Goal: Information Seeking & Learning: Find specific fact

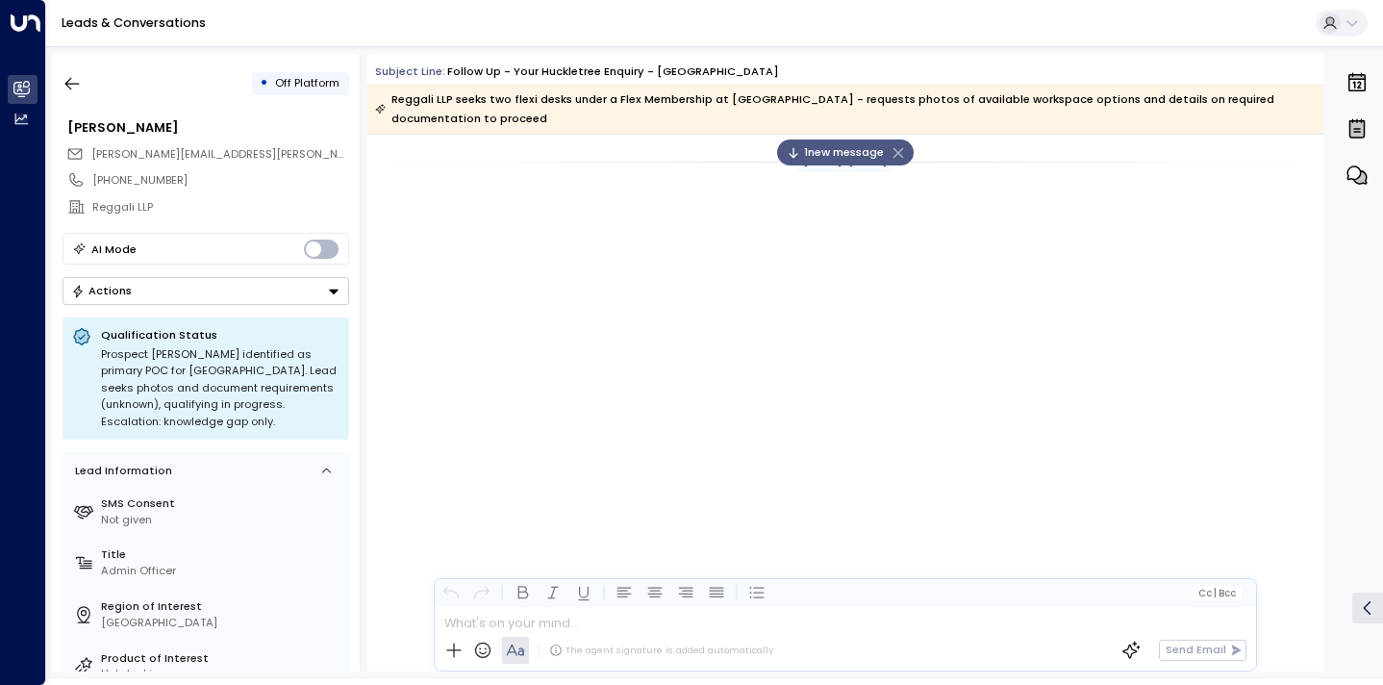
scroll to position [1842, 0]
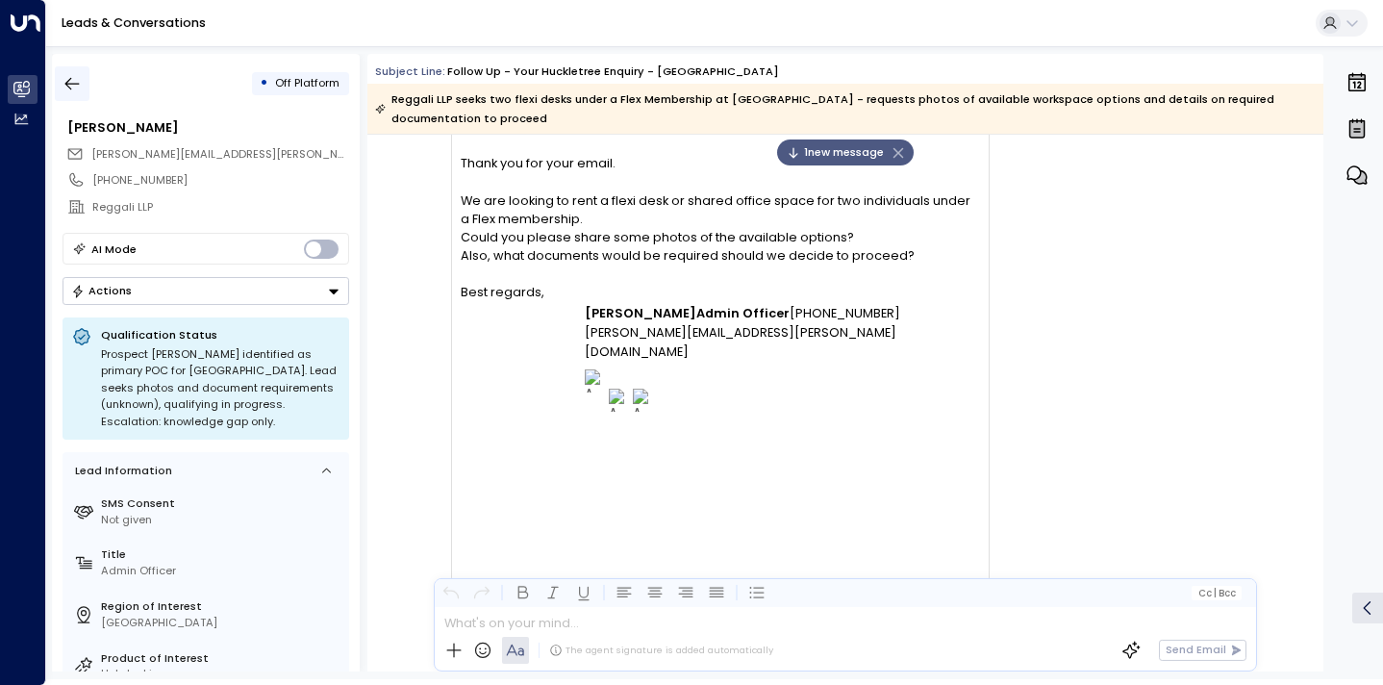
click at [65, 77] on icon "button" at bounding box center [72, 83] width 19 height 19
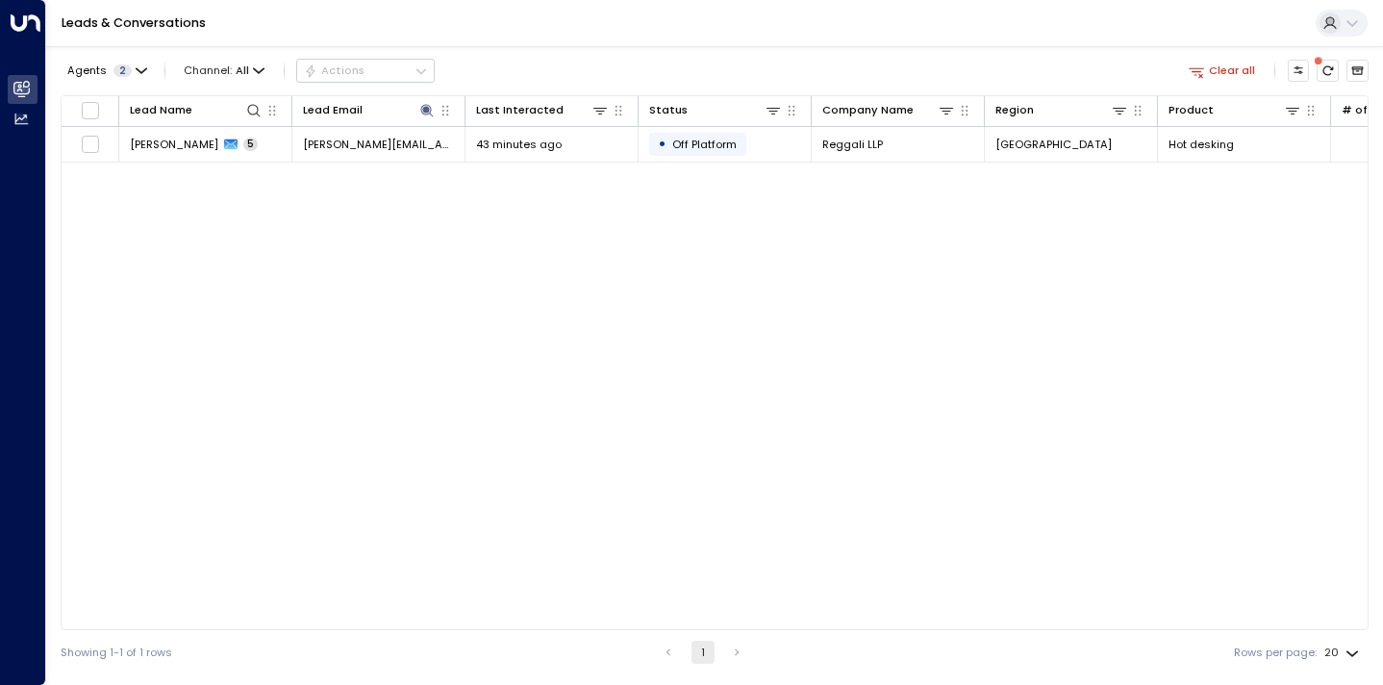
click at [97, 25] on link "Leads & Conversations" at bounding box center [134, 22] width 144 height 16
click at [419, 109] on icon at bounding box center [426, 110] width 15 height 15
click at [521, 170] on icon "button" at bounding box center [520, 168] width 15 height 15
click at [484, 169] on input "text" at bounding box center [427, 169] width 213 height 32
type input "**********"
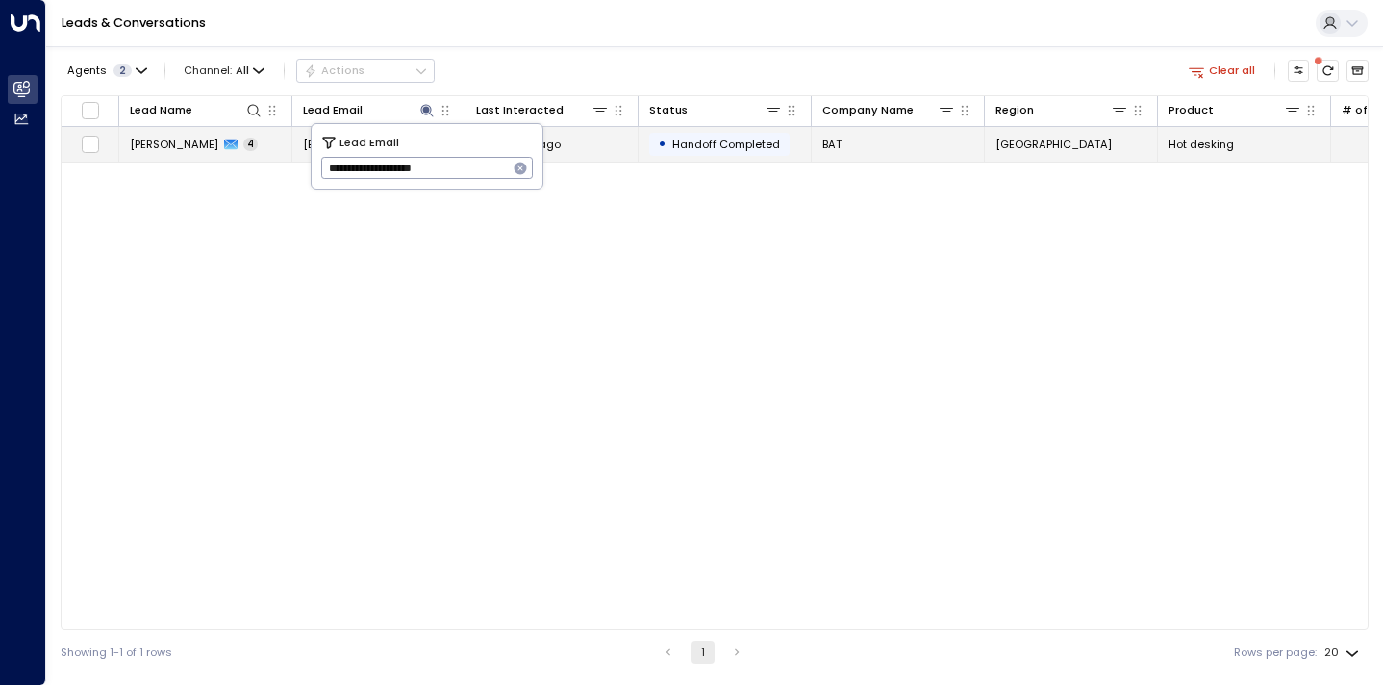
click at [213, 155] on td "[PERSON_NAME] 4" at bounding box center [205, 144] width 173 height 34
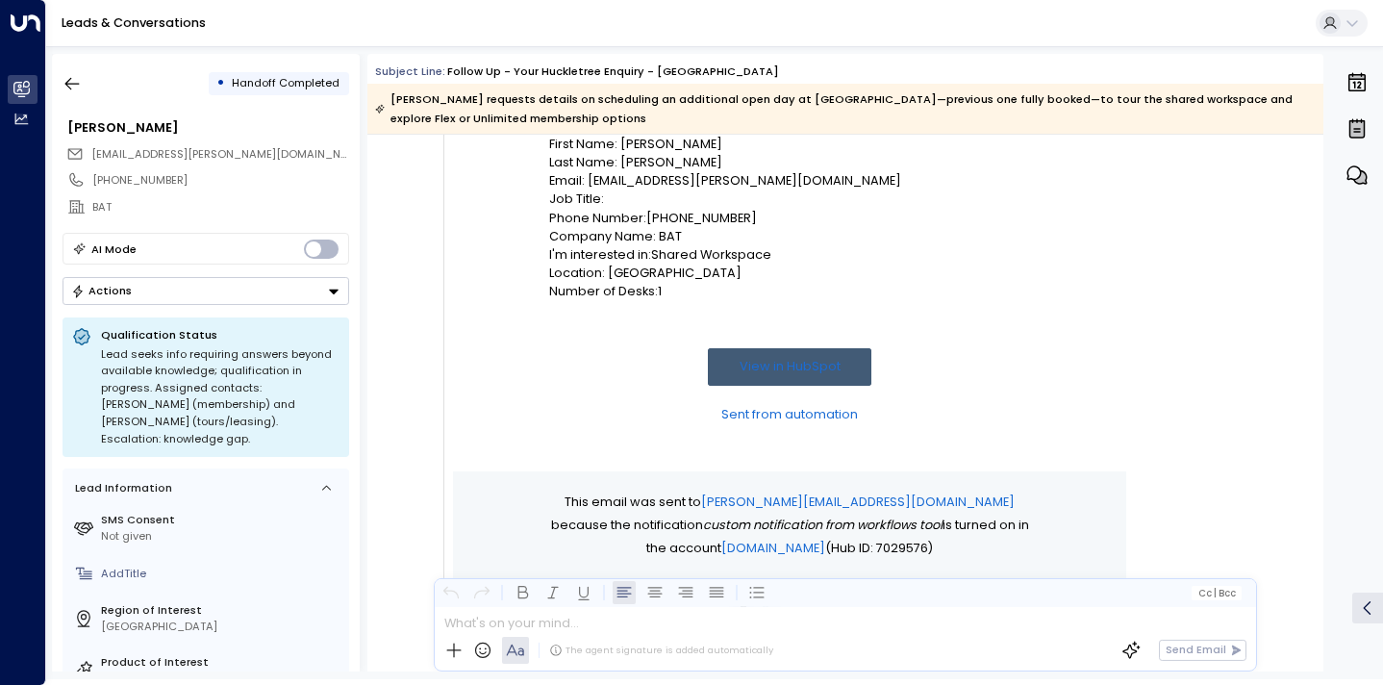
scroll to position [300, 0]
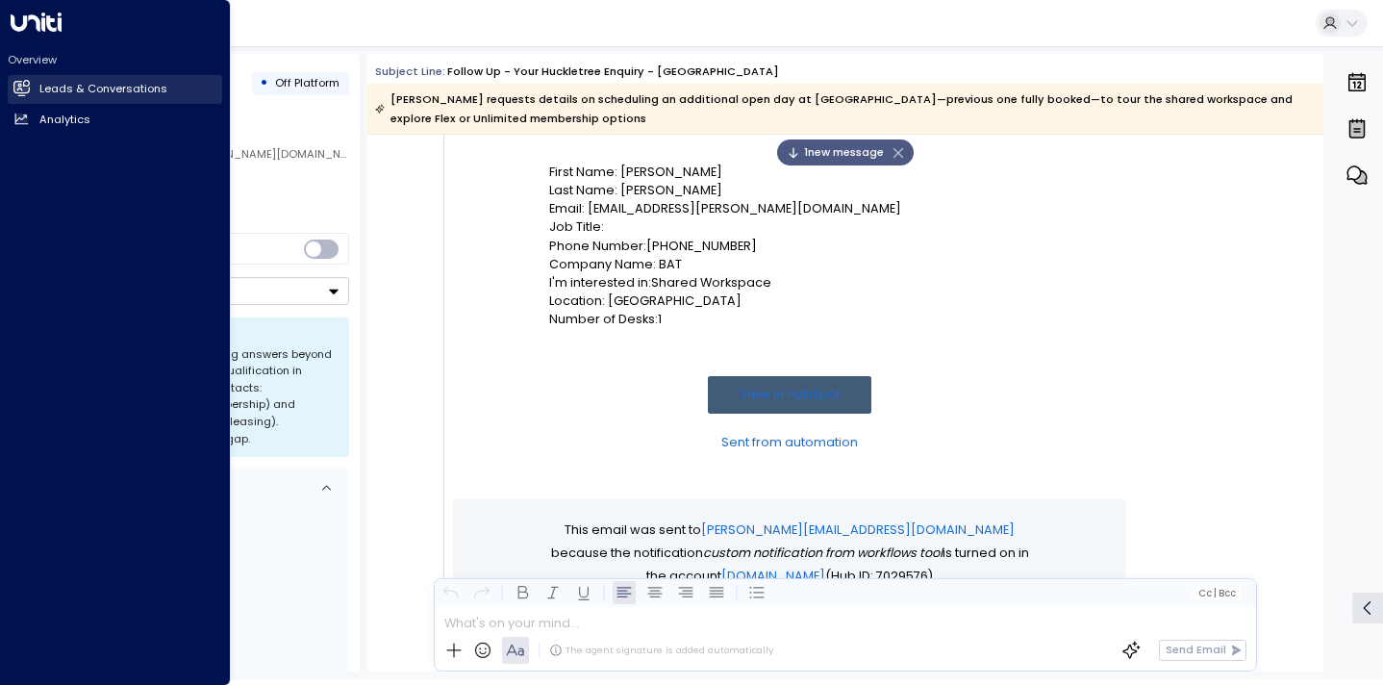
click at [61, 88] on h2 "Leads & Conversations" at bounding box center [103, 89] width 128 height 16
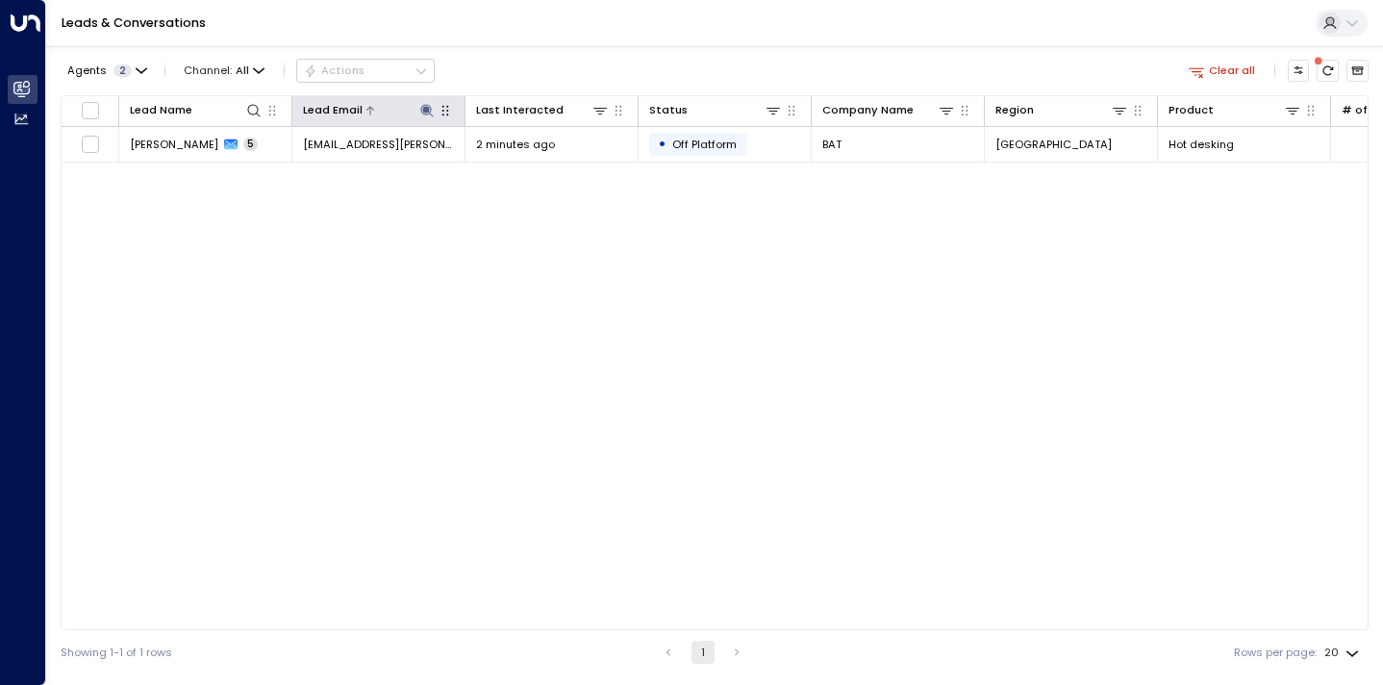
click at [424, 107] on icon at bounding box center [426, 110] width 13 height 13
click at [526, 165] on icon "button" at bounding box center [521, 169] width 13 height 13
click at [510, 166] on input "text" at bounding box center [427, 169] width 213 height 32
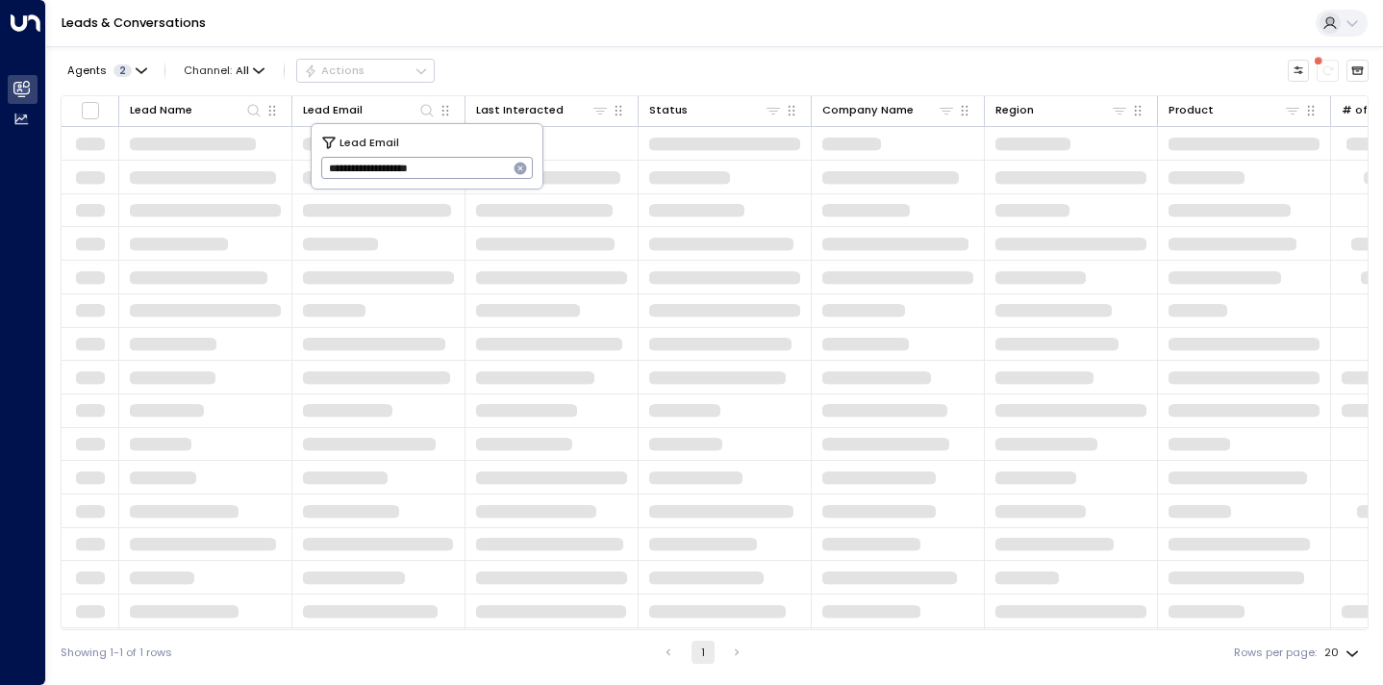
type input "**********"
click at [510, 166] on button "button" at bounding box center [520, 168] width 25 height 25
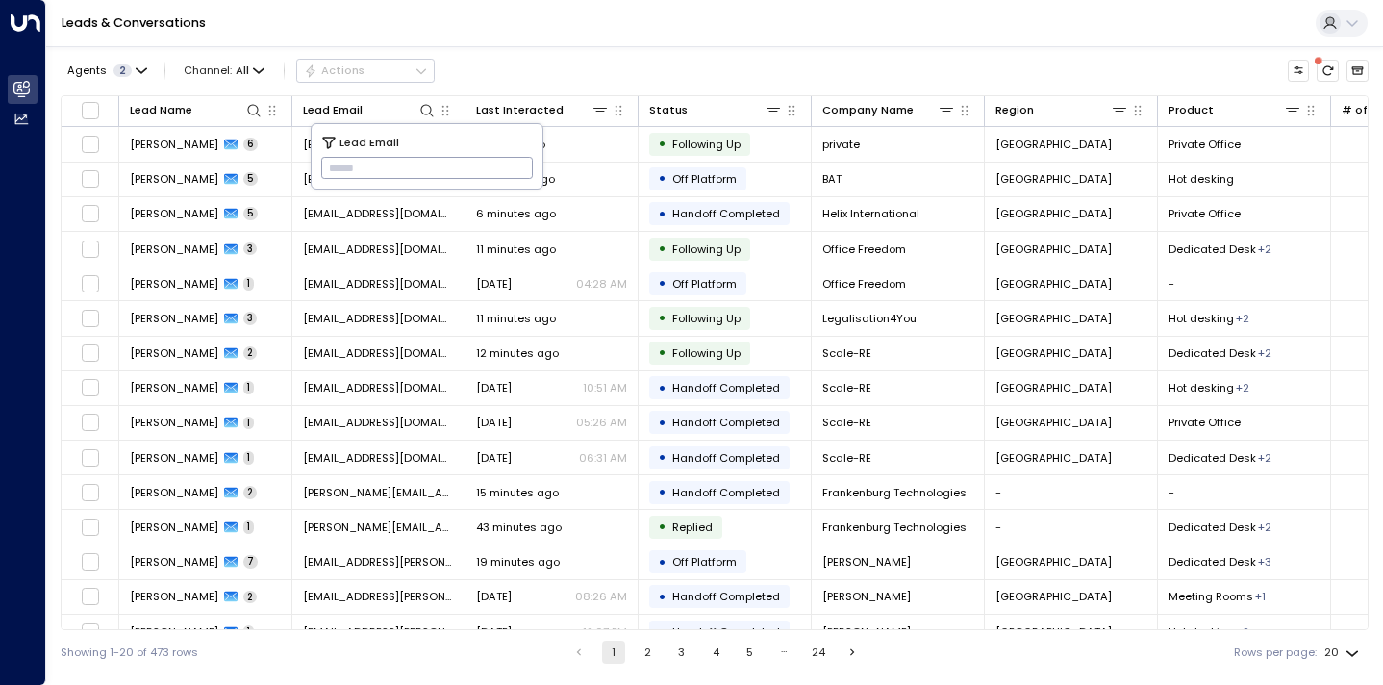
click at [393, 164] on input "text" at bounding box center [427, 169] width 213 height 32
paste input "**********"
type input "**********"
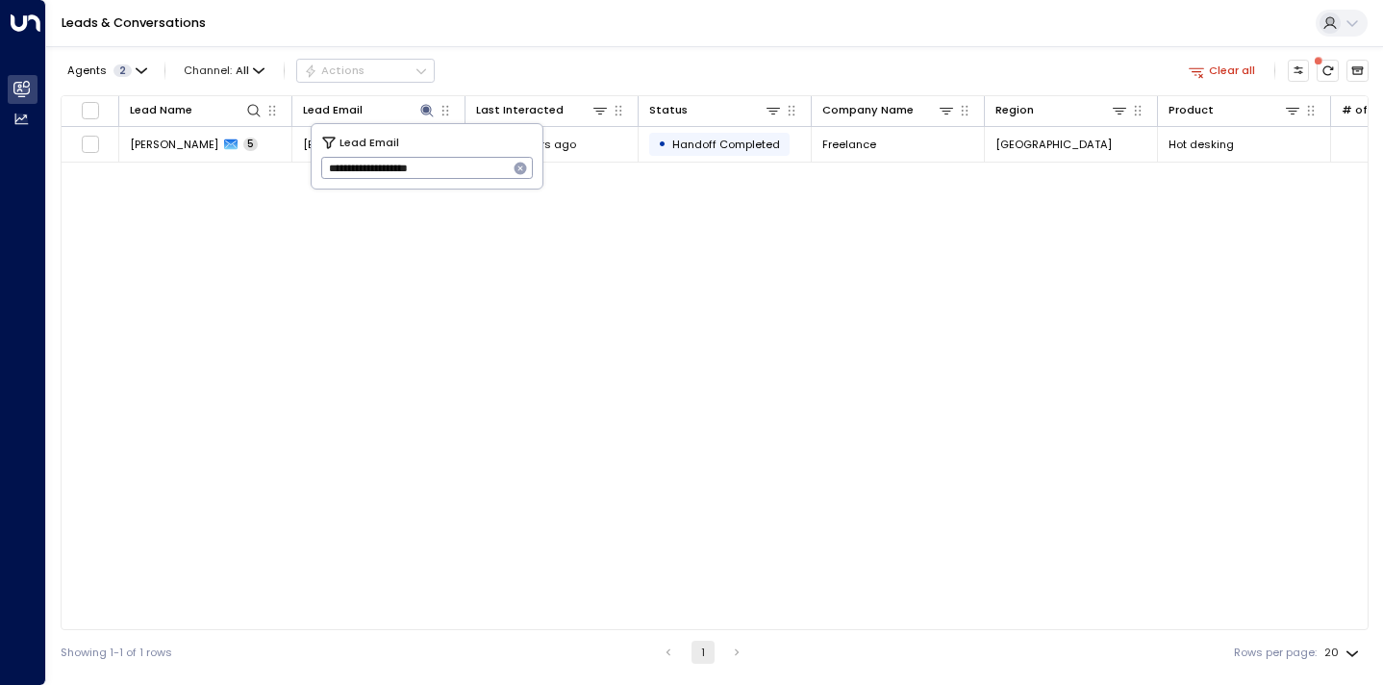
click at [592, 16] on div "Leads & Conversations" at bounding box center [714, 23] width 1337 height 47
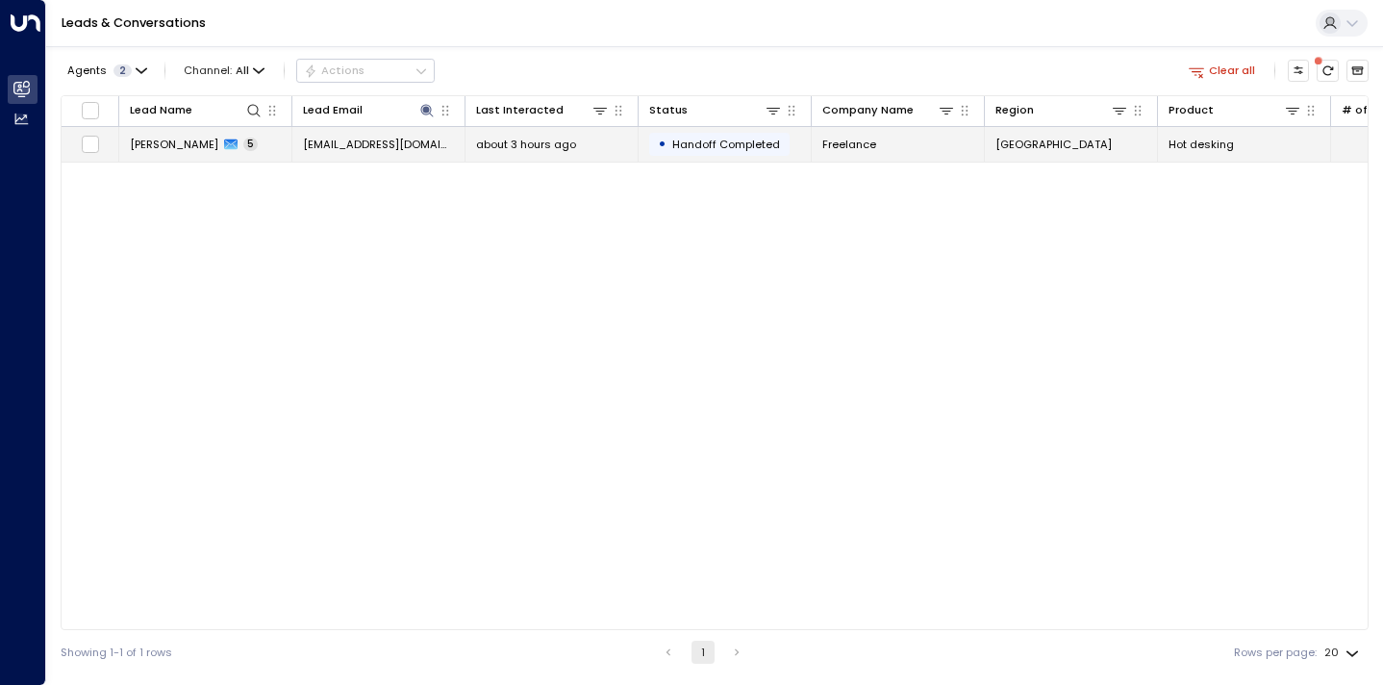
click at [201, 153] on td "[PERSON_NAME] 5" at bounding box center [205, 144] width 173 height 34
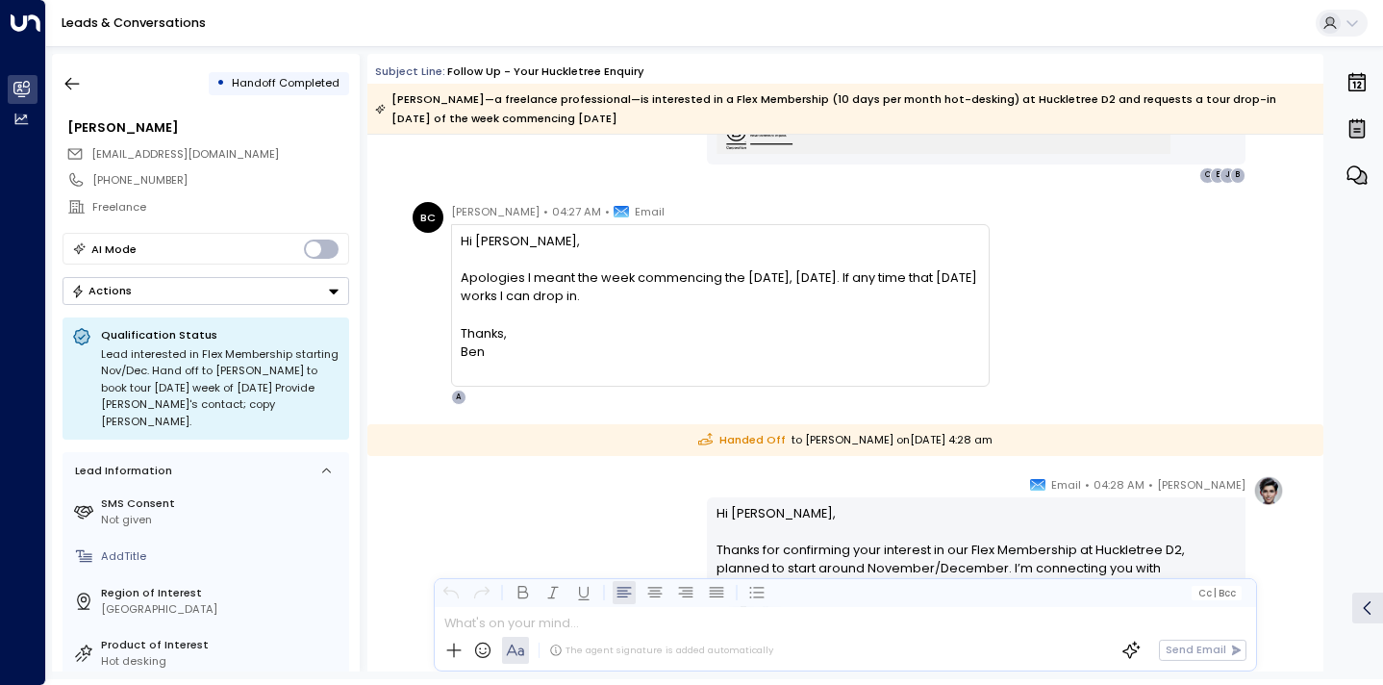
scroll to position [2865, 0]
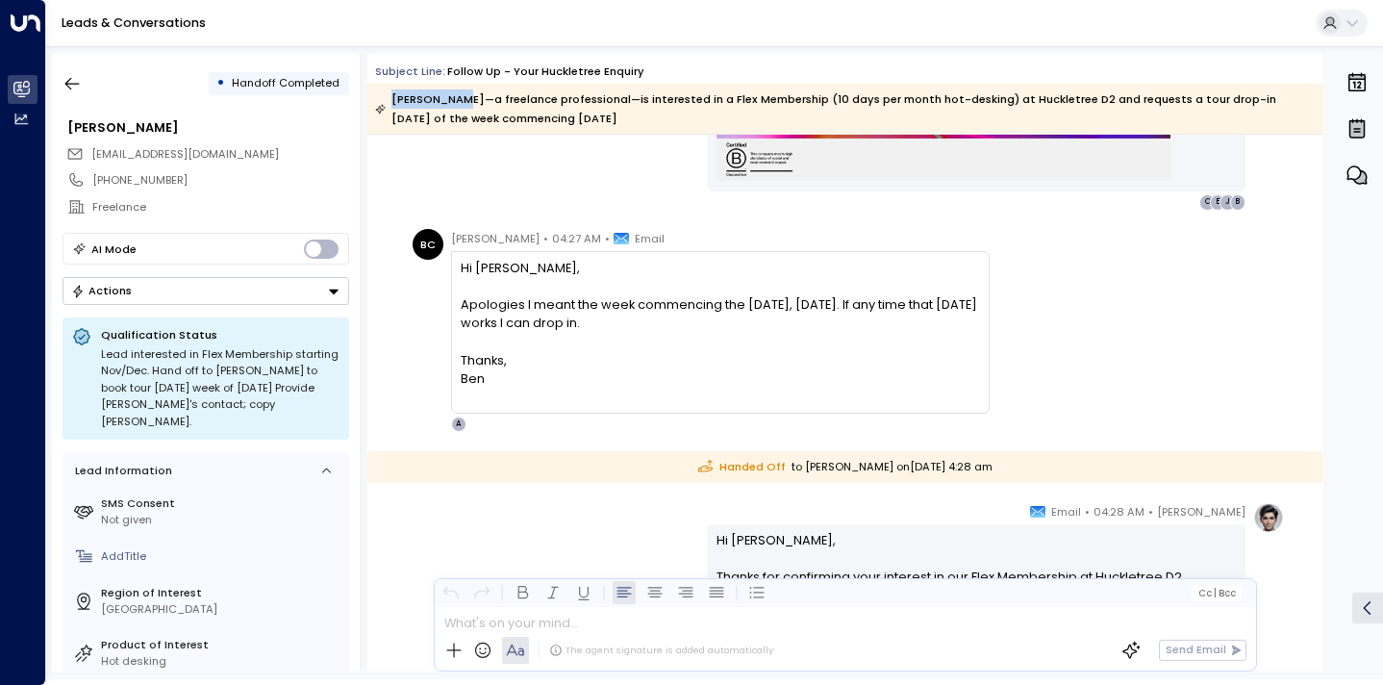
drag, startPoint x: 455, startPoint y: 99, endPoint x: 391, endPoint y: 99, distance: 64.4
click at [391, 99] on div "[PERSON_NAME]—a freelance professional—is interested in a Flex Membership (10 d…" at bounding box center [844, 108] width 939 height 38
copy div "[PERSON_NAME]"
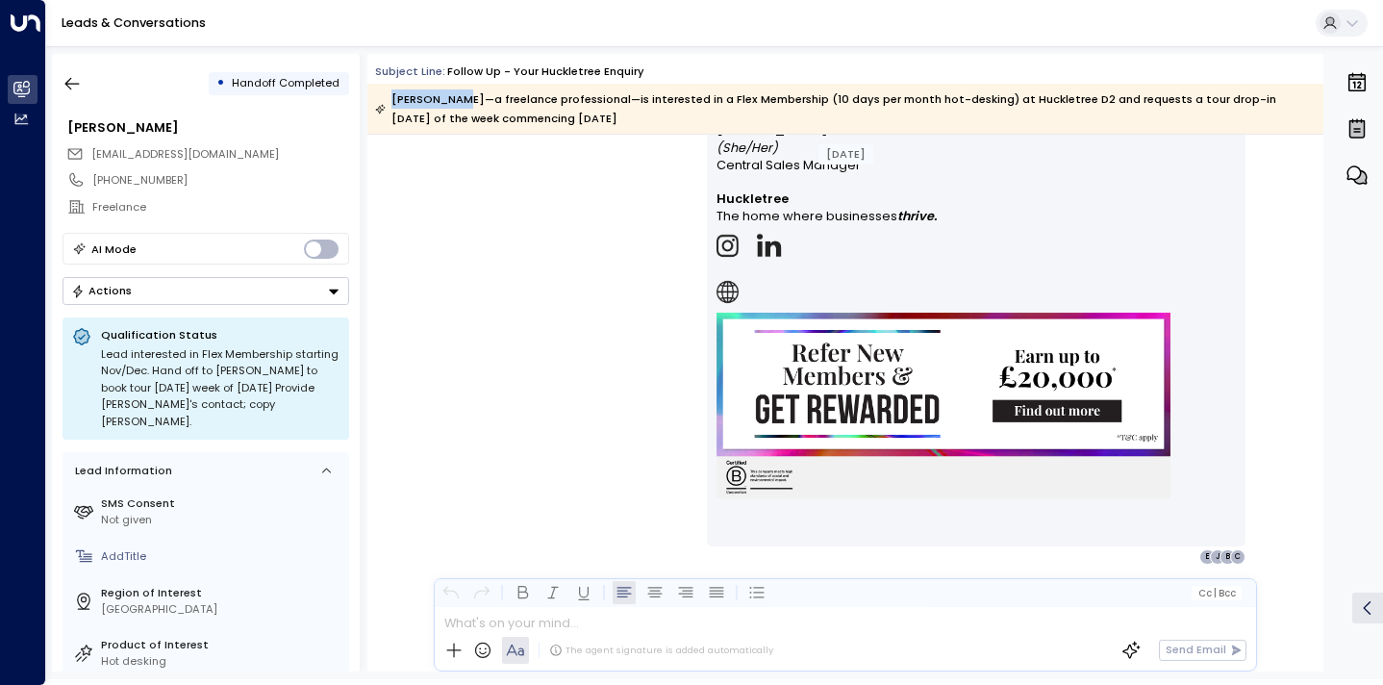
scroll to position [3528, 0]
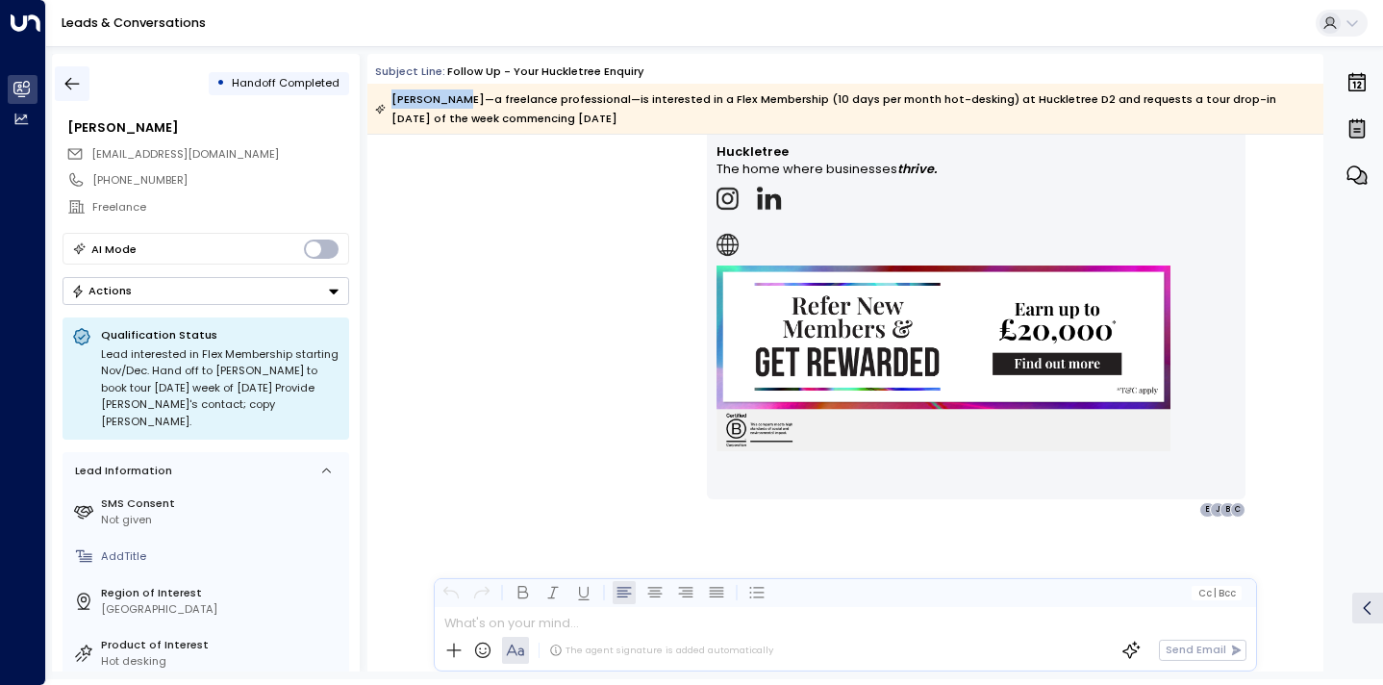
click at [72, 82] on icon "button" at bounding box center [72, 83] width 19 height 19
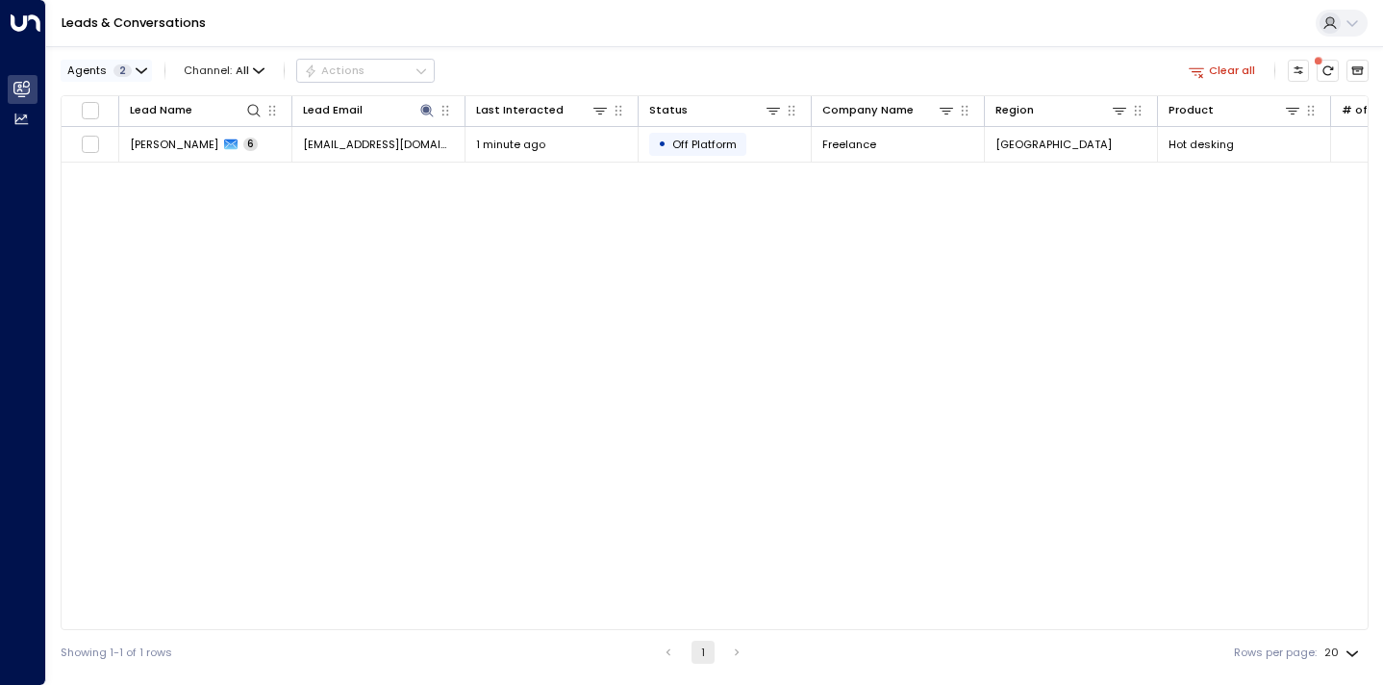
click at [124, 80] on button "Agents 2" at bounding box center [106, 70] width 91 height 21
click at [126, 242] on div at bounding box center [691, 342] width 1383 height 685
click at [424, 110] on icon at bounding box center [426, 110] width 13 height 13
click at [519, 170] on icon "button" at bounding box center [520, 168] width 15 height 15
click at [429, 249] on div "Lead Name Lead Email Last Interacted Status Company Name Region Product # of pe…" at bounding box center [715, 362] width 1308 height 535
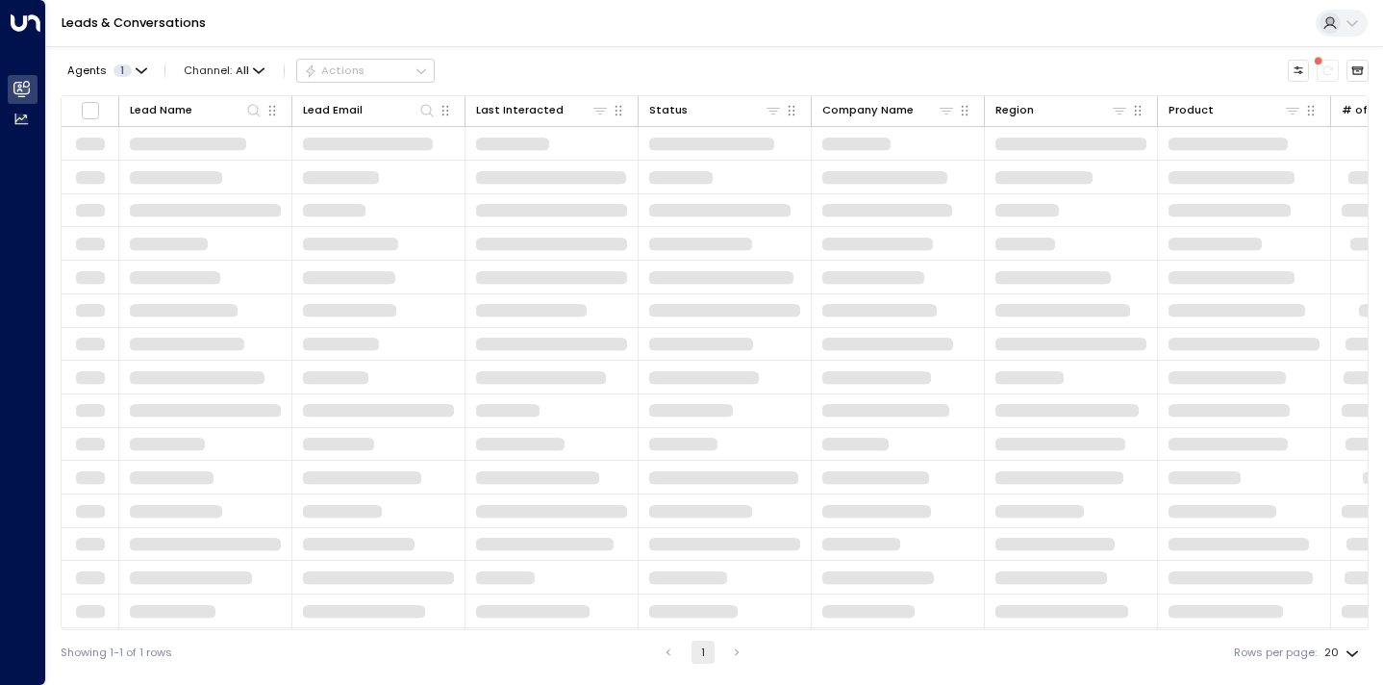
click at [132, 7] on div "Leads & Conversations" at bounding box center [714, 23] width 1337 height 47
